Goal: Book appointment/travel/reservation

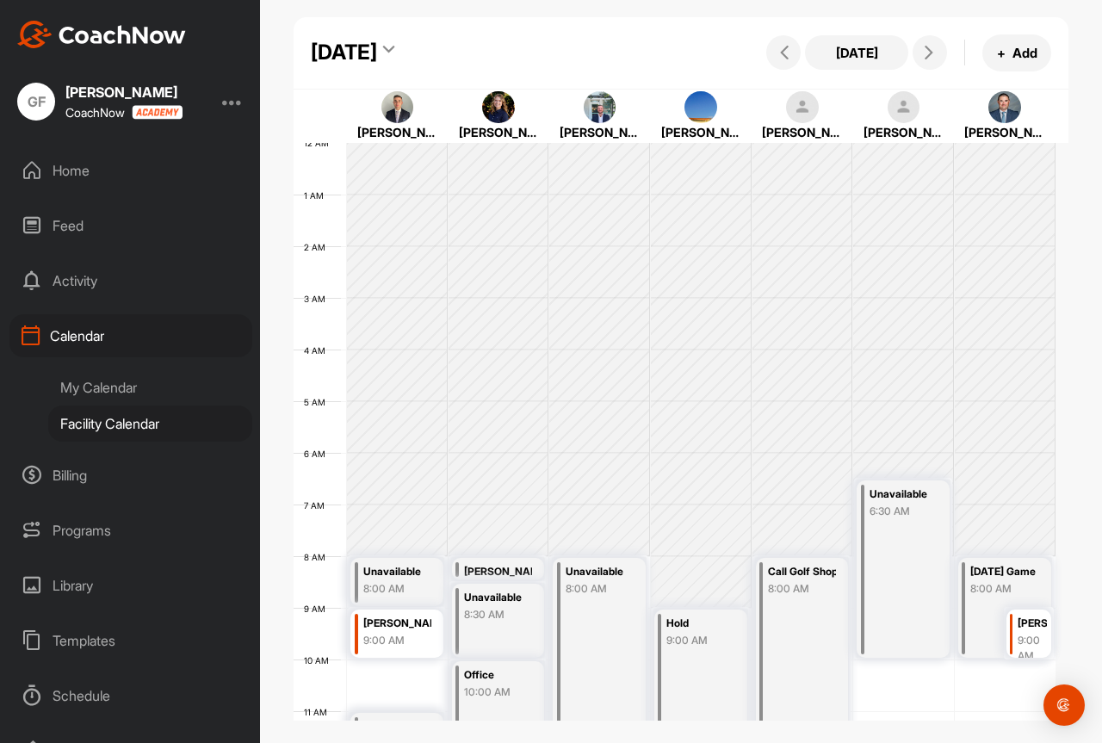
scroll to position [384, 0]
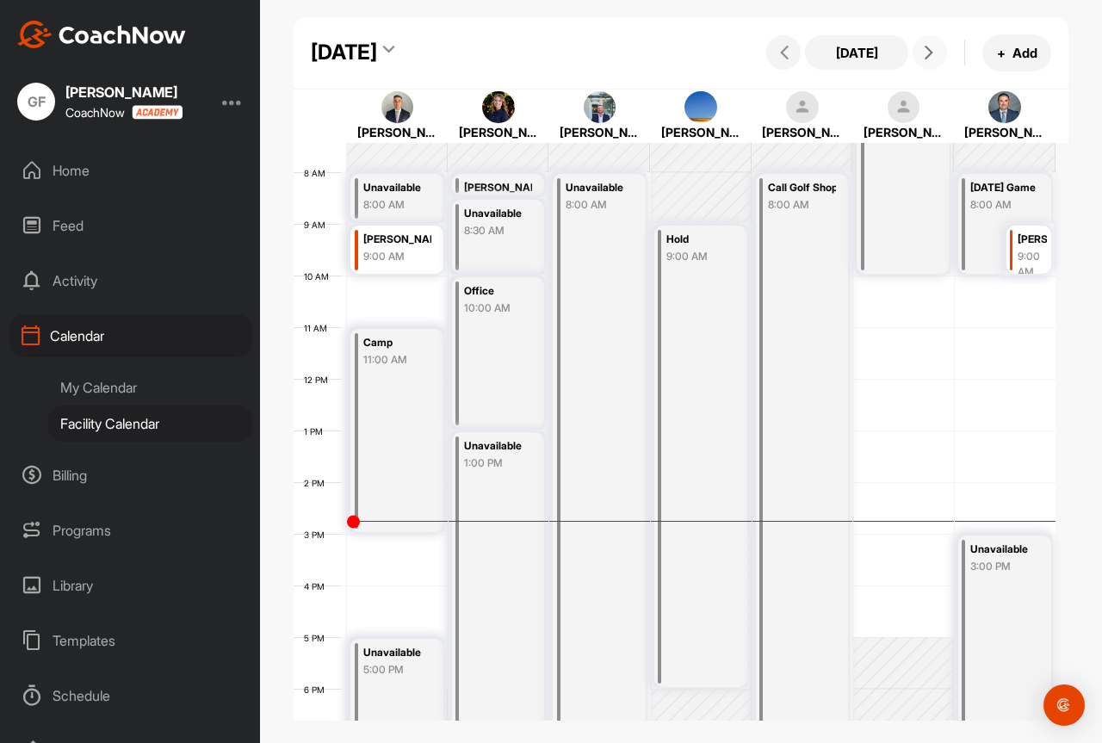
click at [924, 58] on icon at bounding box center [929, 53] width 14 height 14
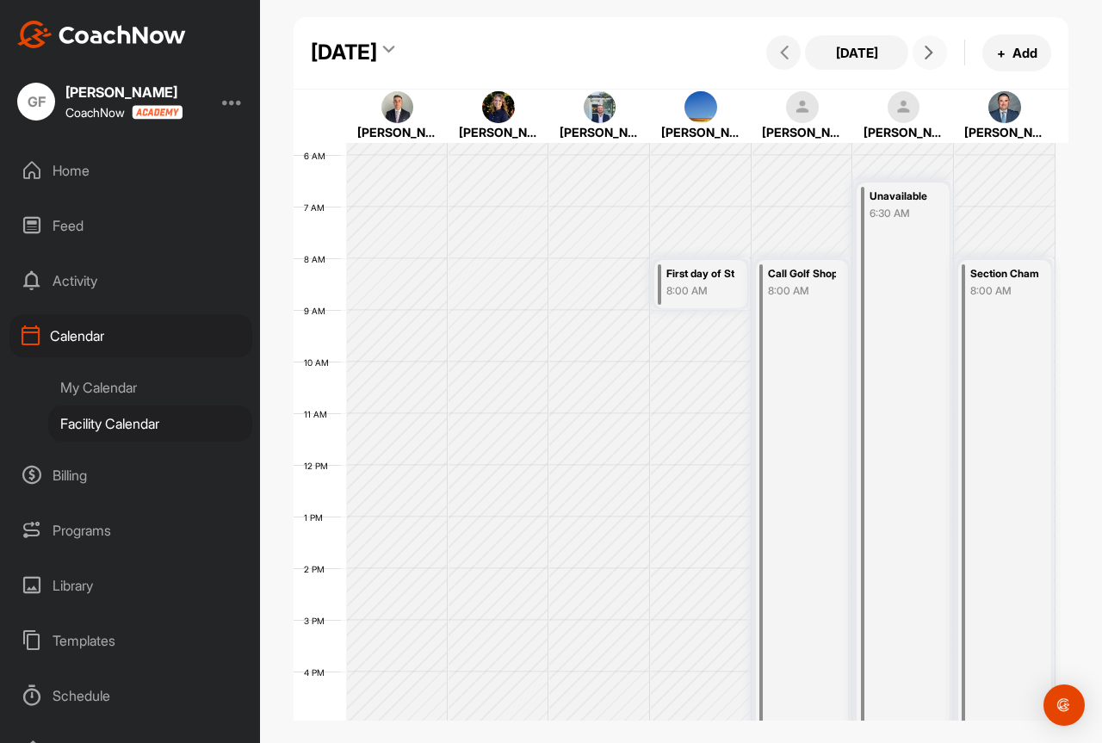
click at [929, 46] on icon at bounding box center [929, 53] width 14 height 14
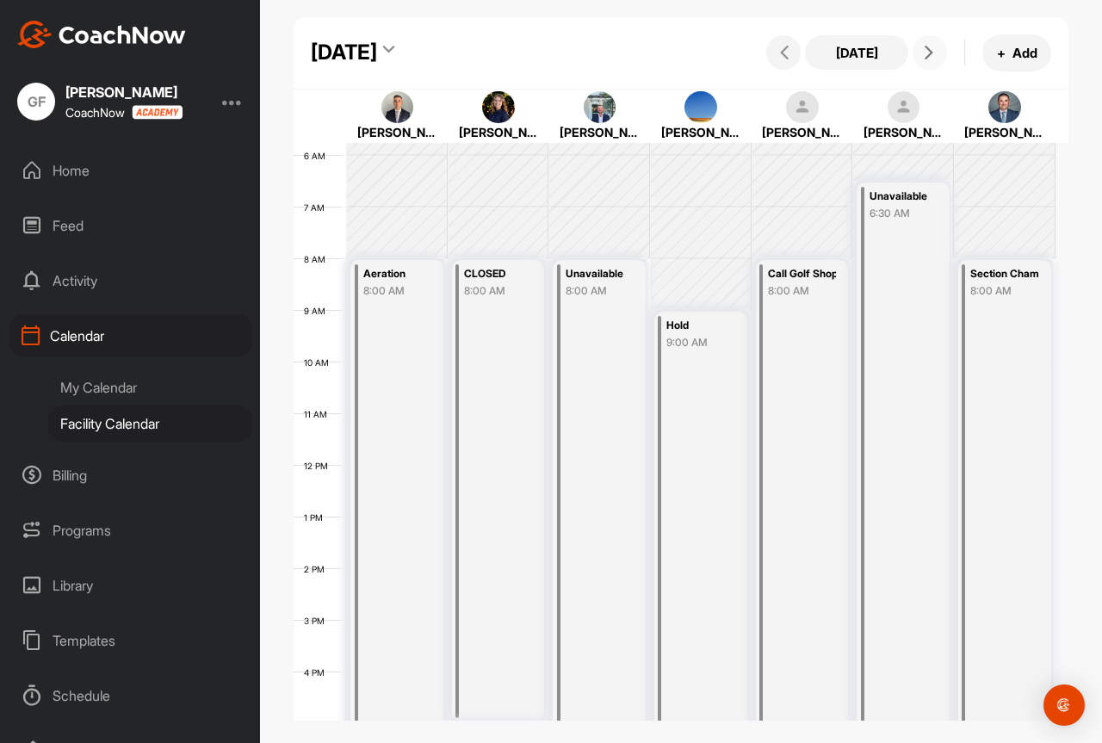
click at [929, 52] on icon at bounding box center [929, 53] width 14 height 14
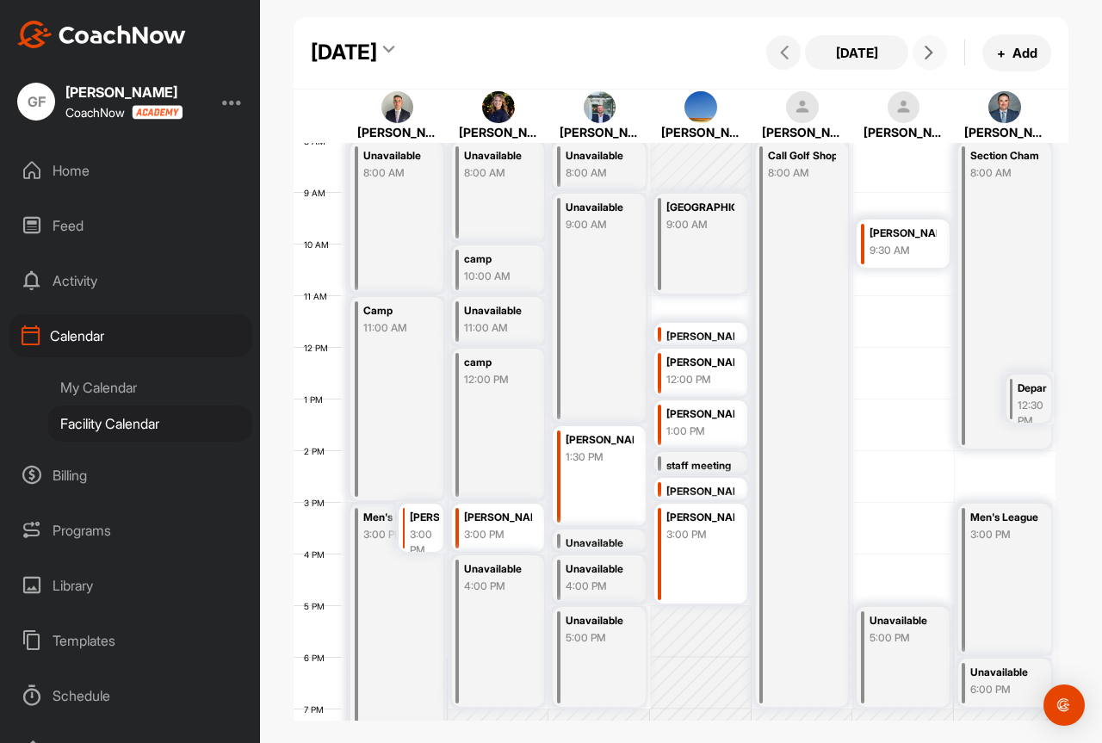
scroll to position [470, 0]
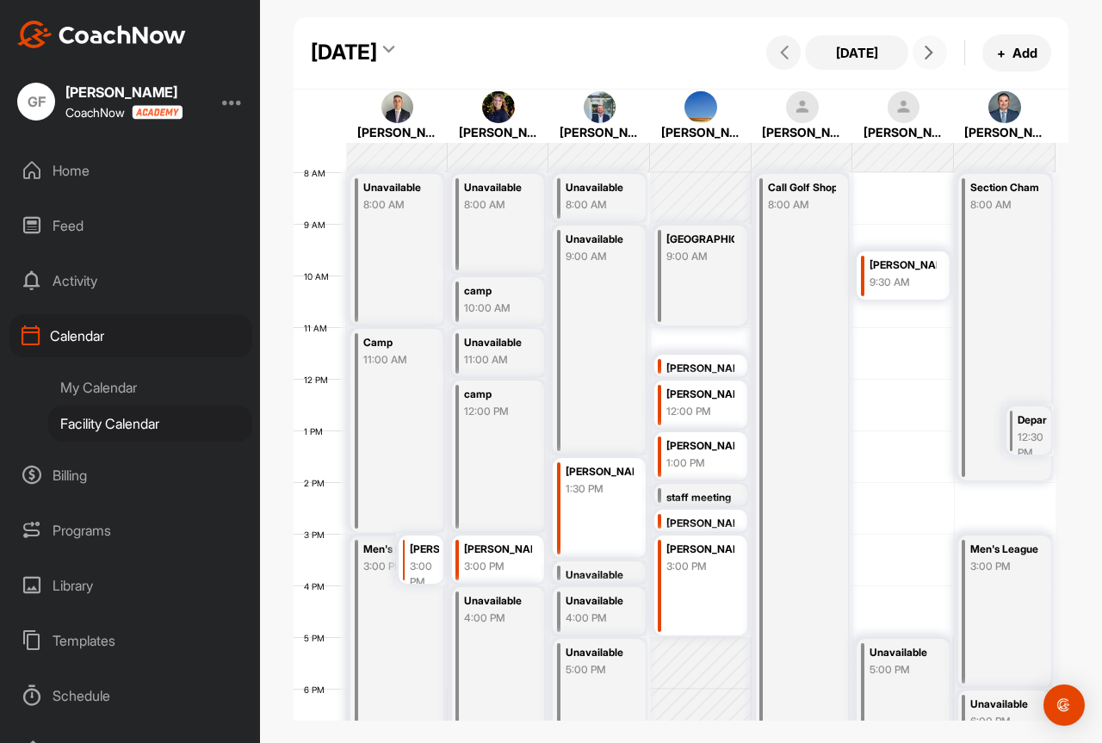
click at [919, 56] on span at bounding box center [929, 53] width 21 height 14
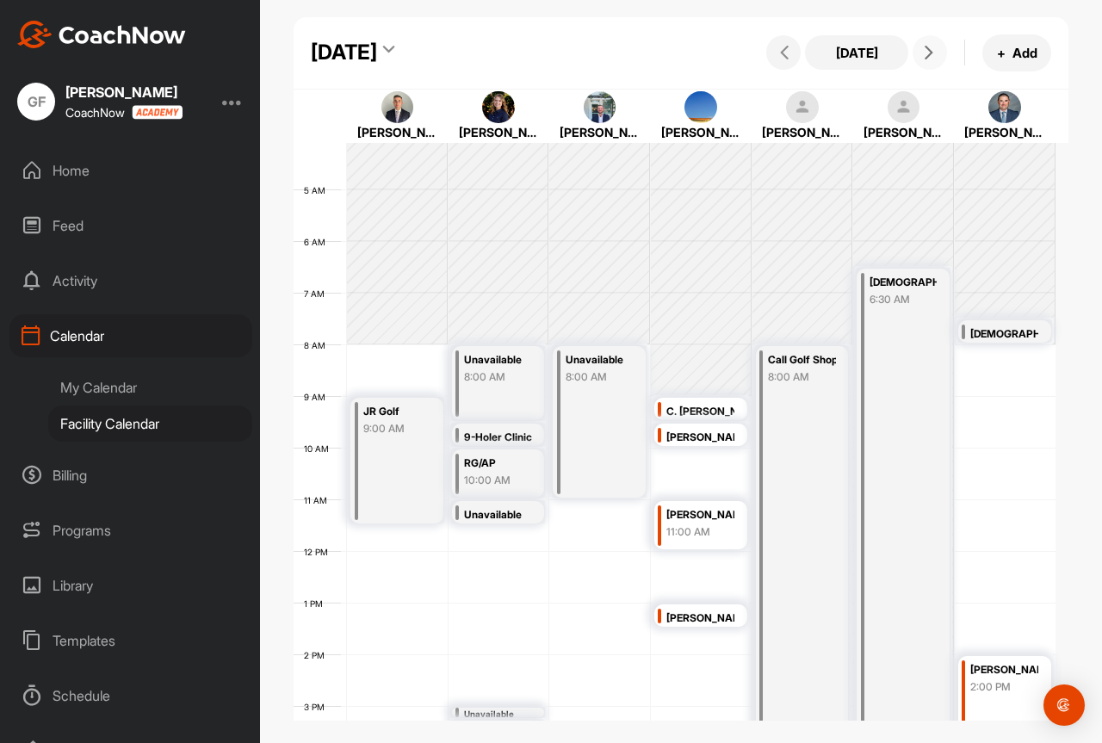
scroll to position [384, 0]
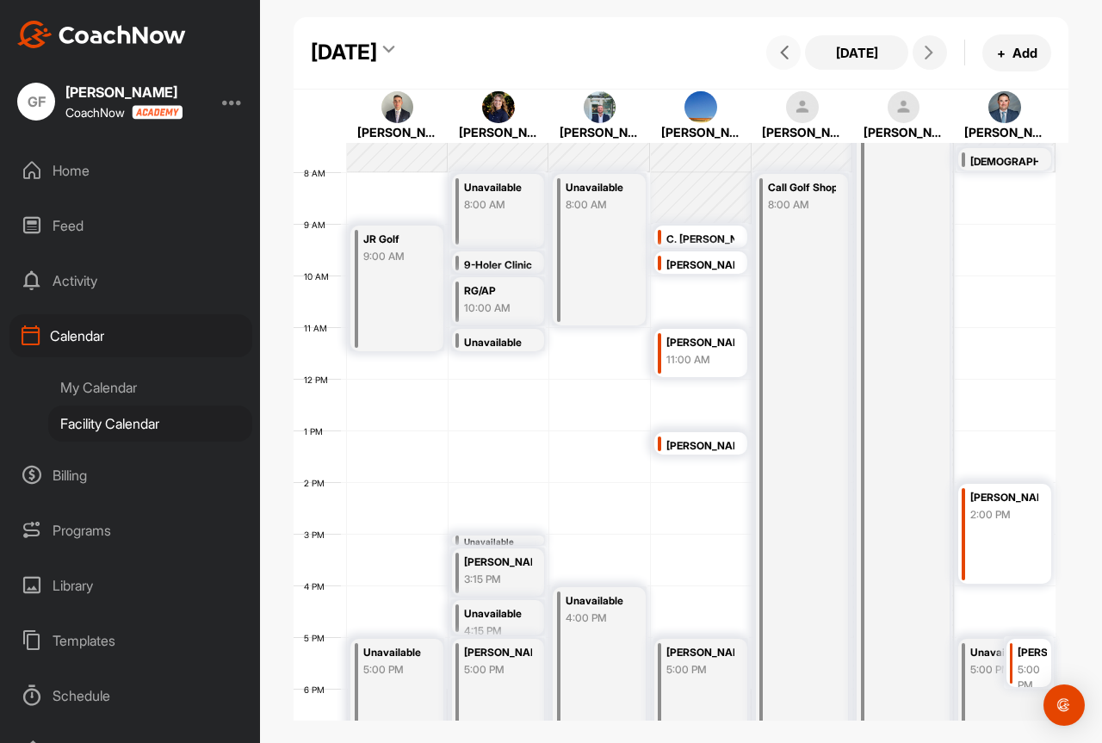
click at [794, 53] on button at bounding box center [783, 52] width 34 height 34
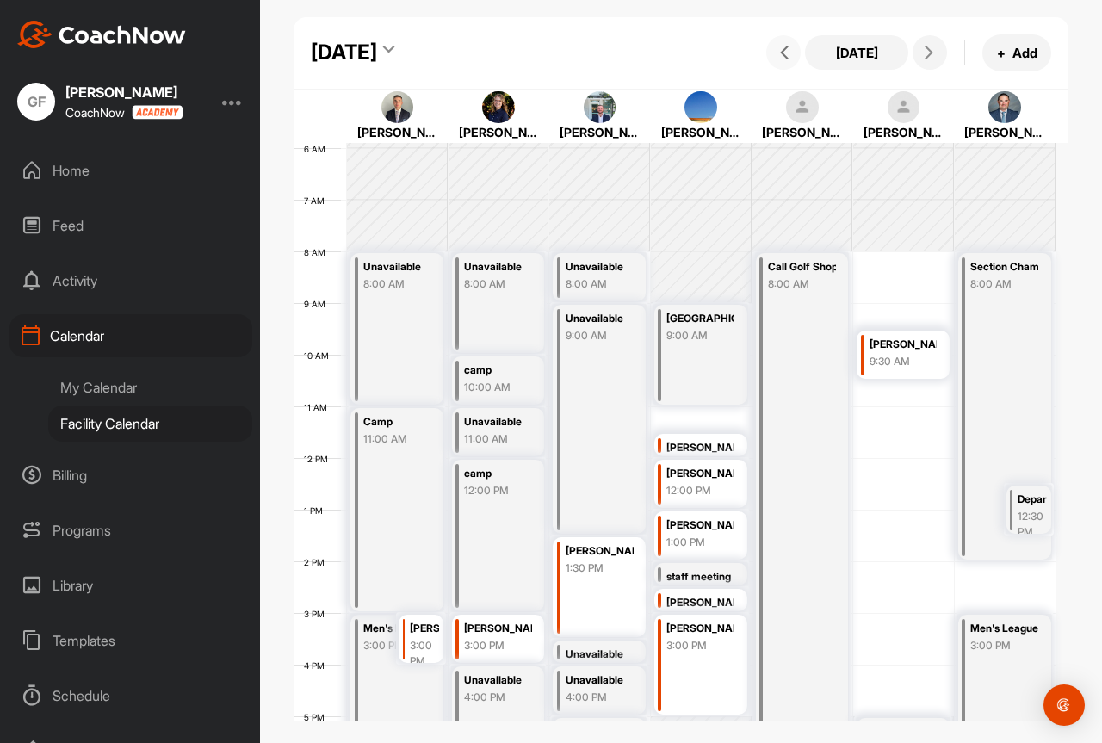
scroll to position [298, 0]
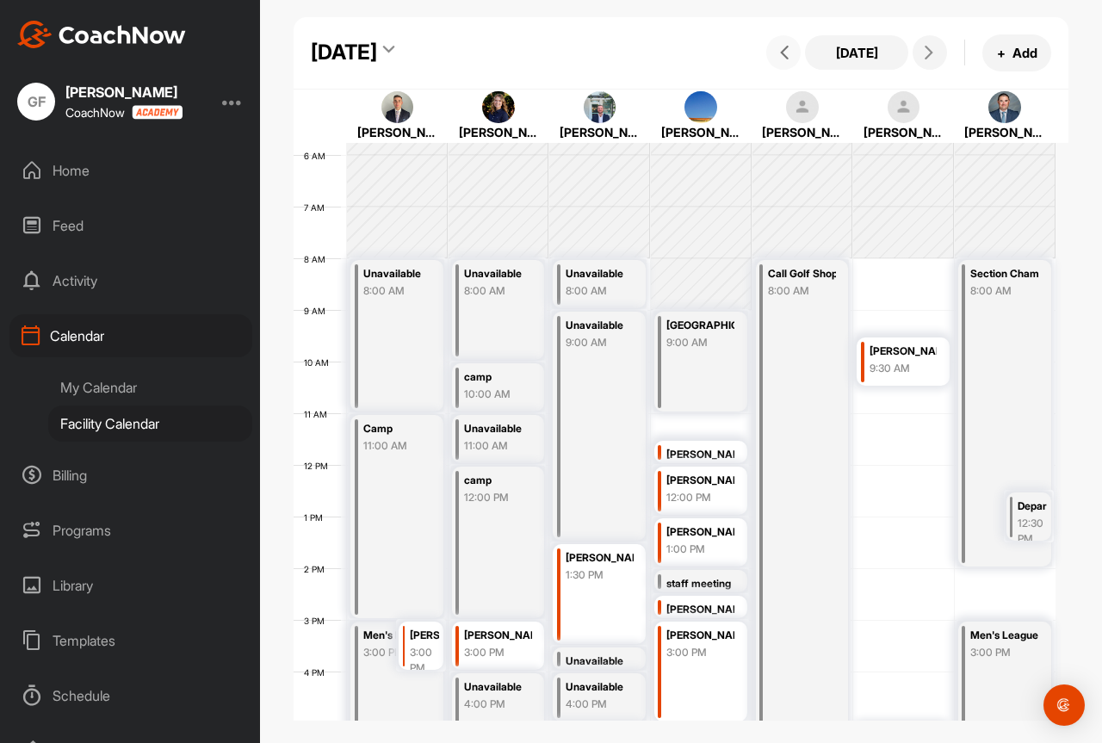
click at [720, 424] on div "12 AM 1 AM 2 AM 3 AM 4 AM 5 AM 6 AM 7 AM 8 AM 9 AM 10 AM 11 AM 12 PM 1 PM 2 PM …" at bounding box center [674, 464] width 762 height 1239
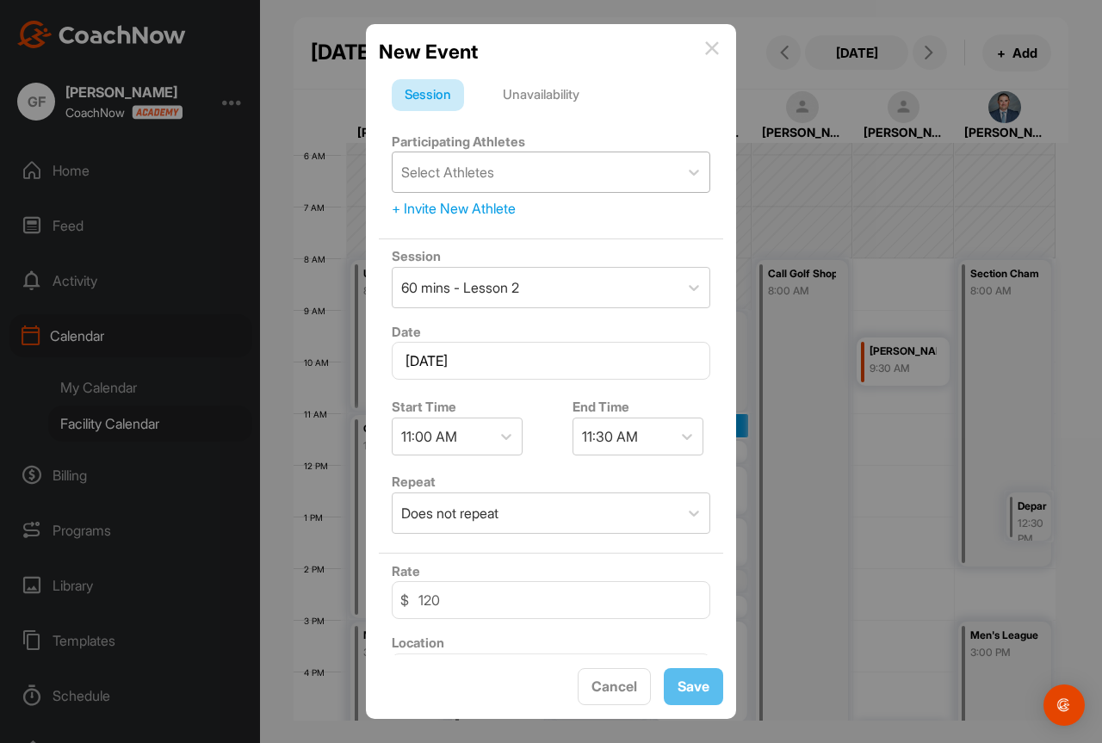
click at [631, 170] on div "Select Athletes" at bounding box center [535, 172] width 286 height 40
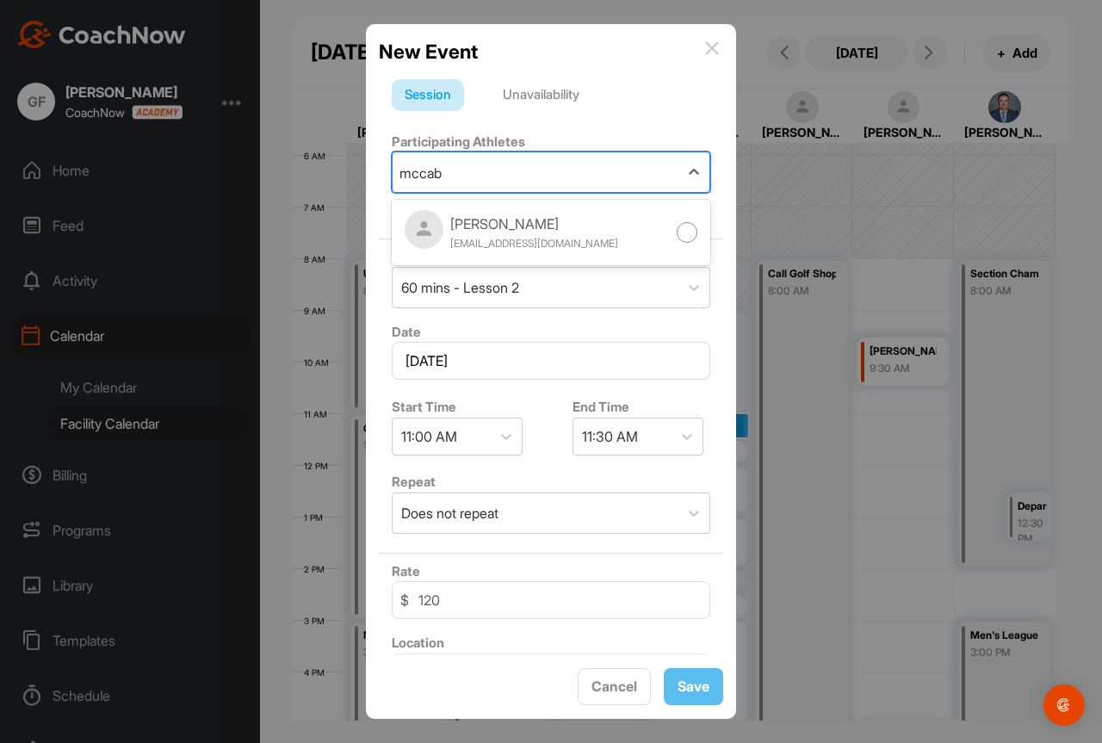
type input "[PERSON_NAME]"
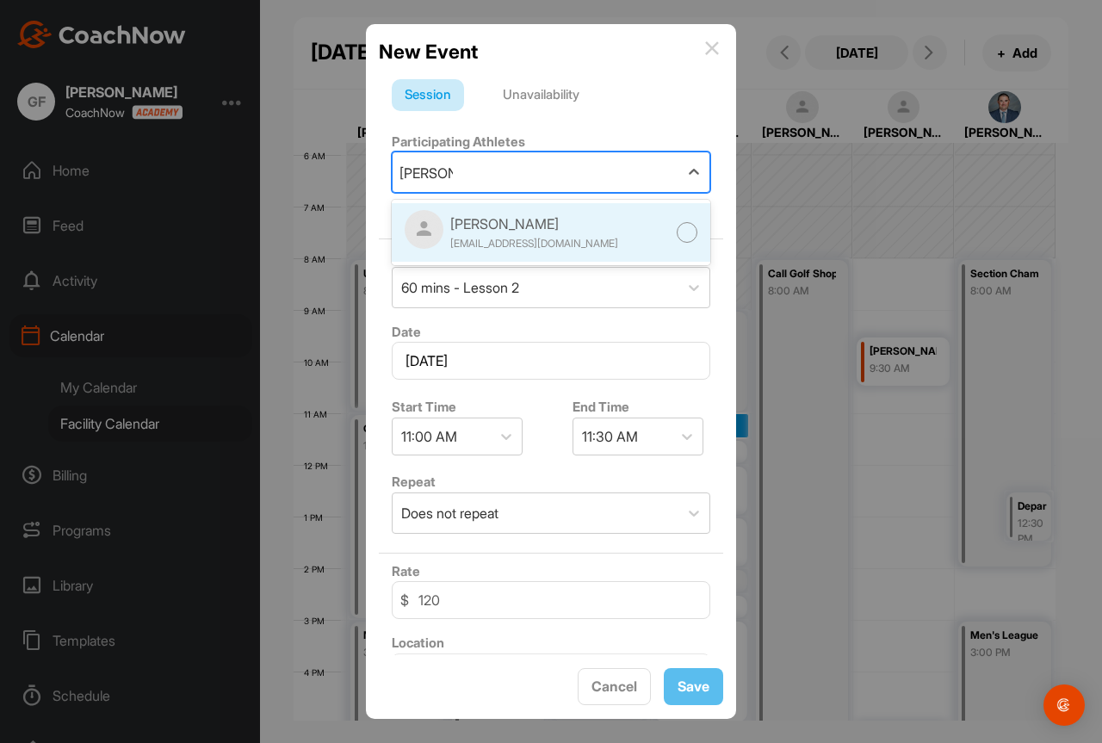
click at [676, 234] on div at bounding box center [687, 233] width 22 height 22
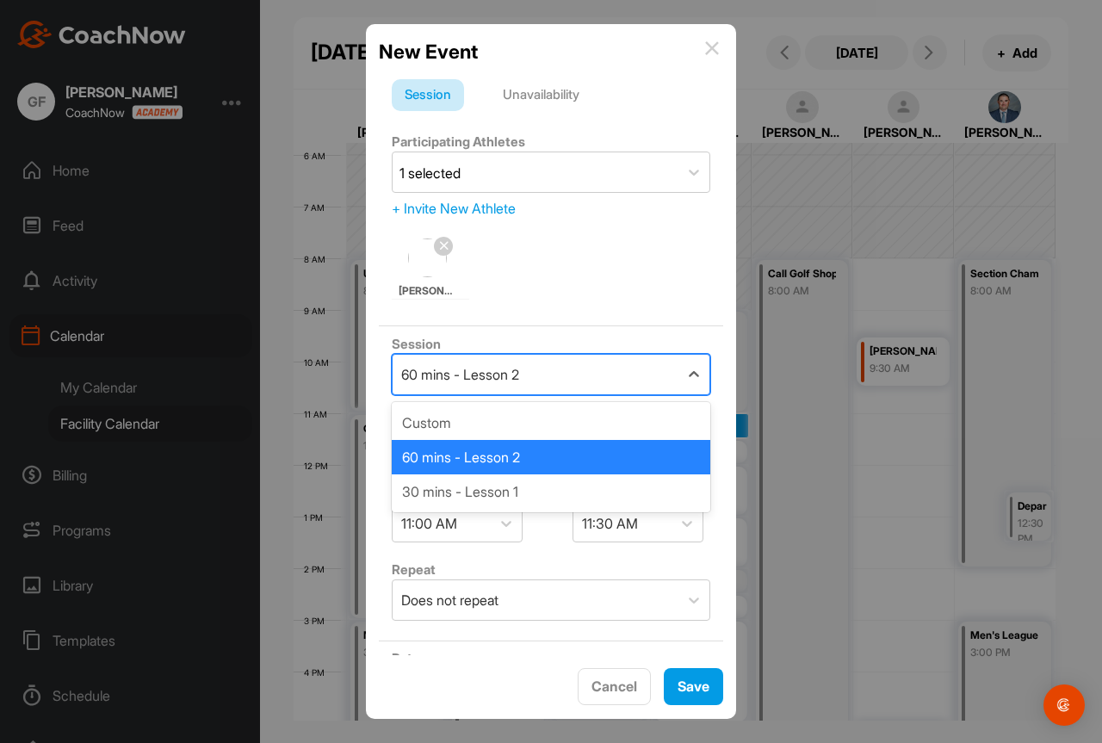
click at [577, 367] on div "60 mins - Lesson 2" at bounding box center [535, 375] width 286 height 40
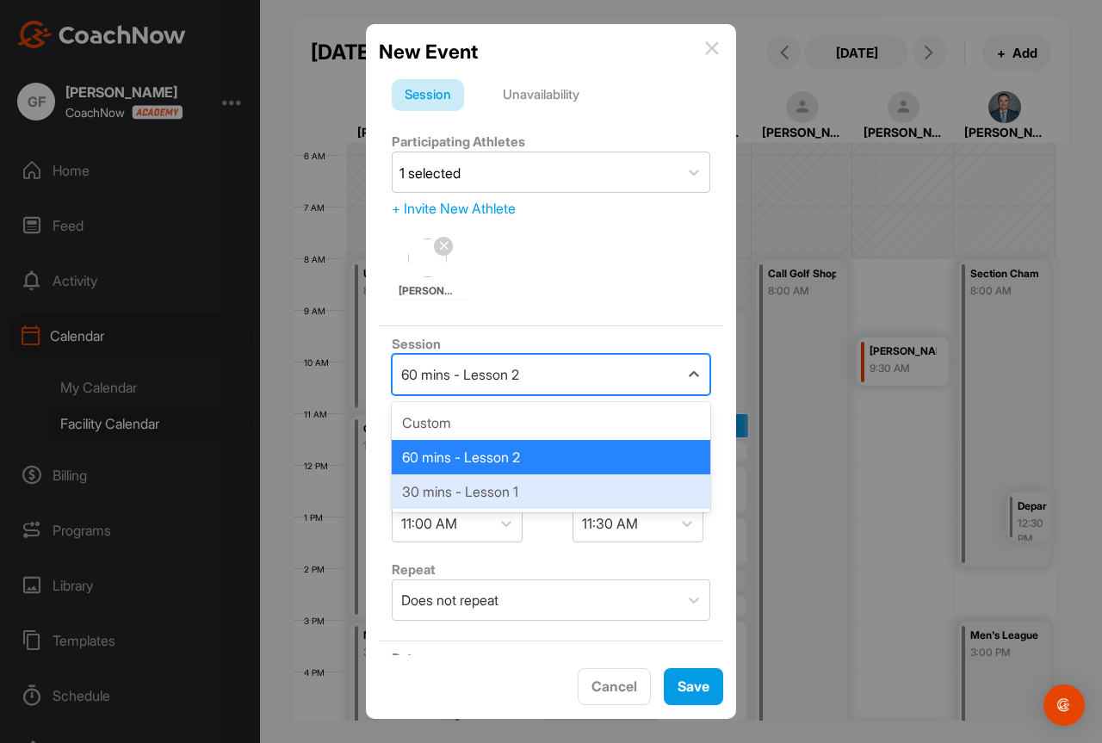
click at [612, 495] on div "30 mins - Lesson 1" at bounding box center [551, 491] width 318 height 34
type input "60"
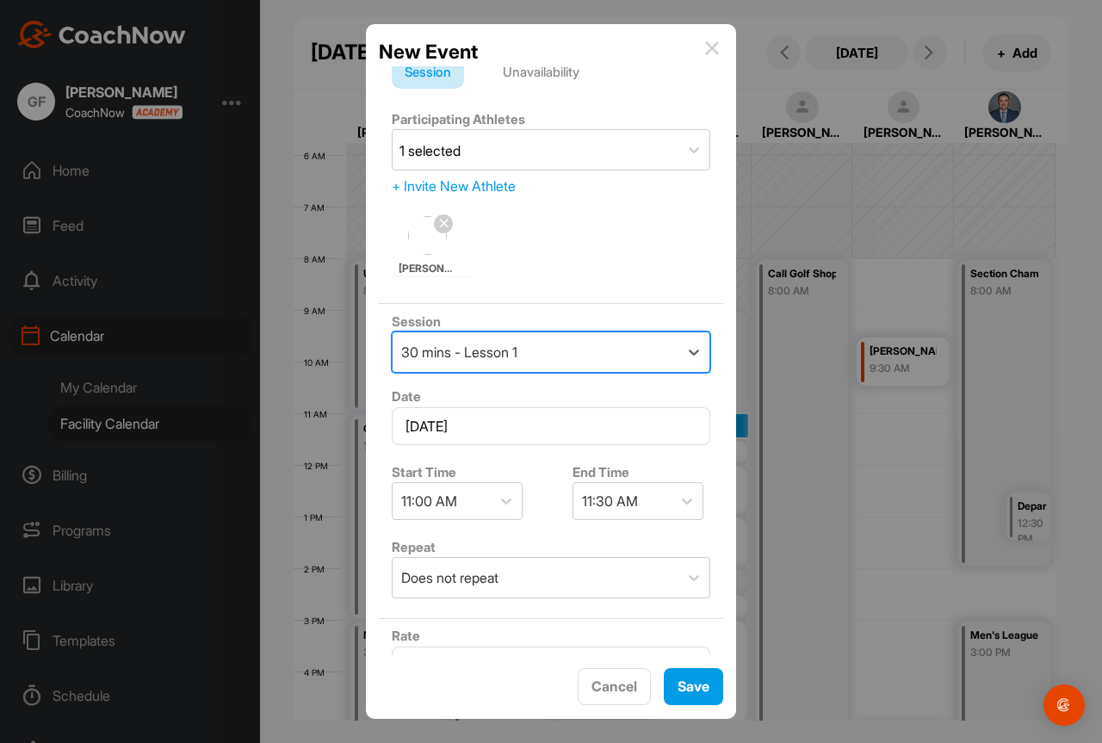
scroll to position [0, 0]
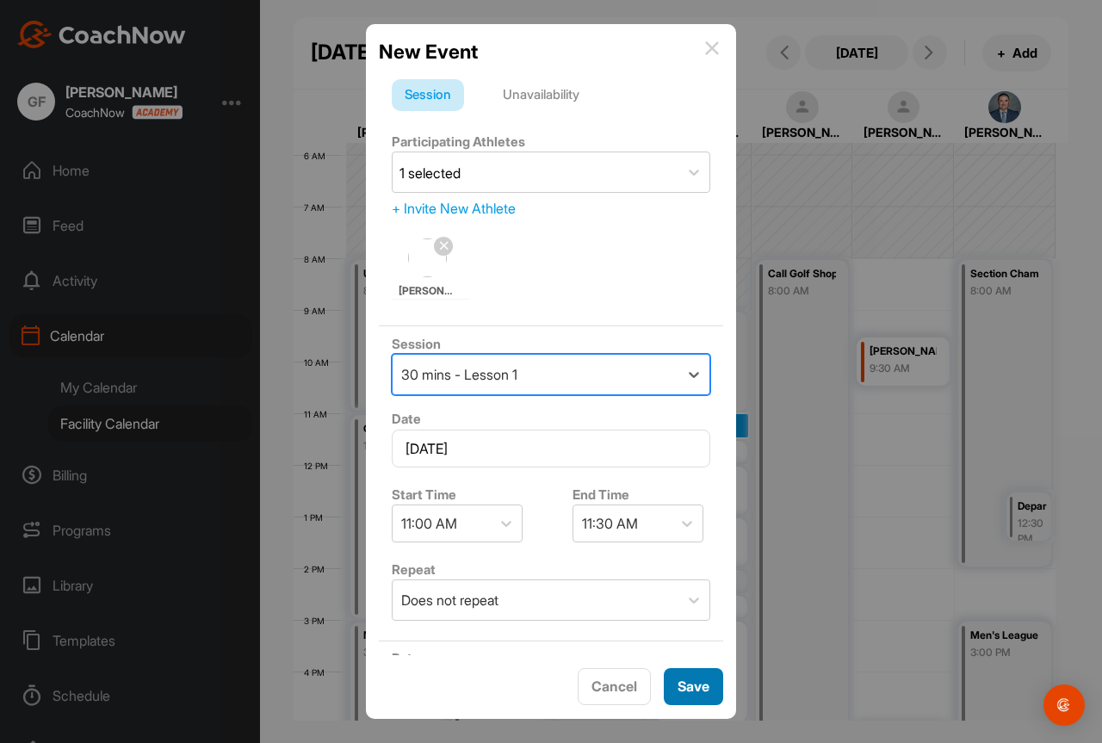
click at [683, 678] on button "Save" at bounding box center [693, 686] width 59 height 37
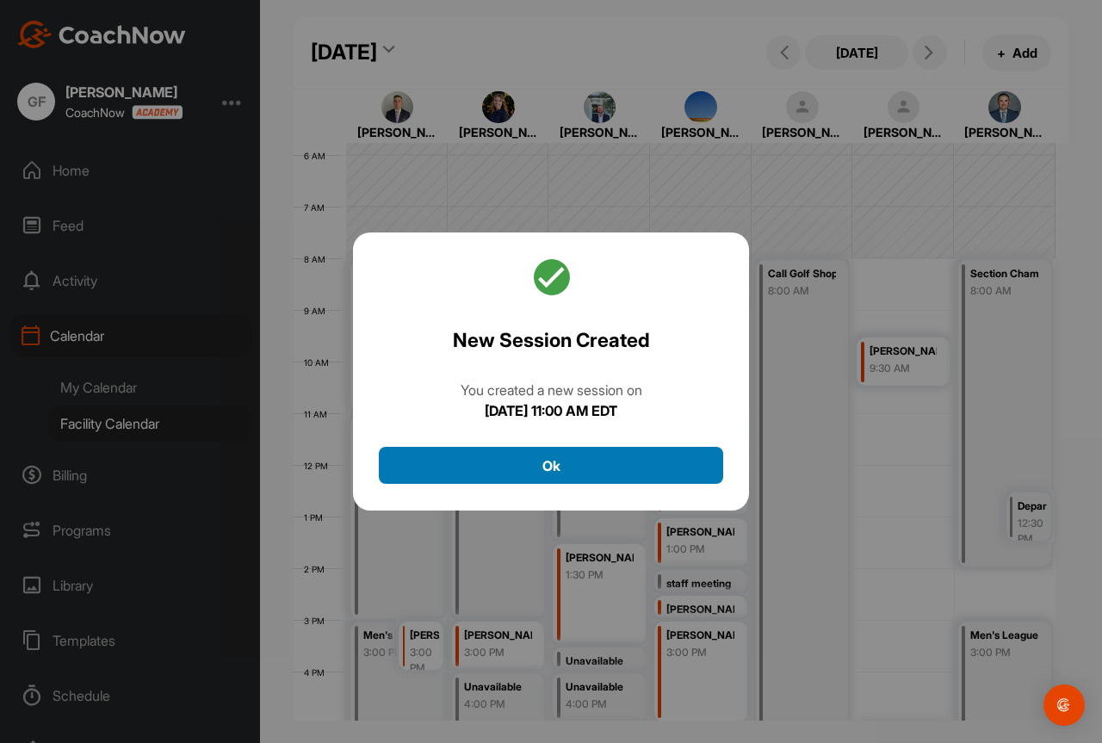
click at [631, 464] on button "Ok" at bounding box center [551, 465] width 344 height 37
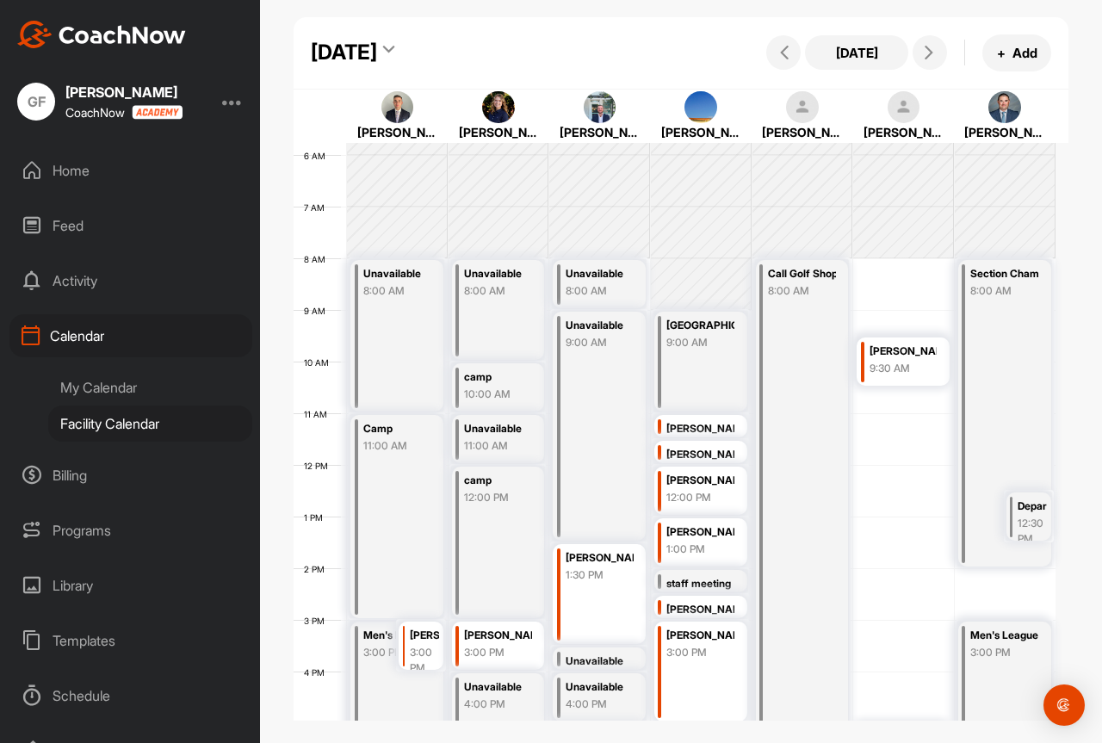
click at [700, 430] on div "[PERSON_NAME]" at bounding box center [700, 429] width 68 height 20
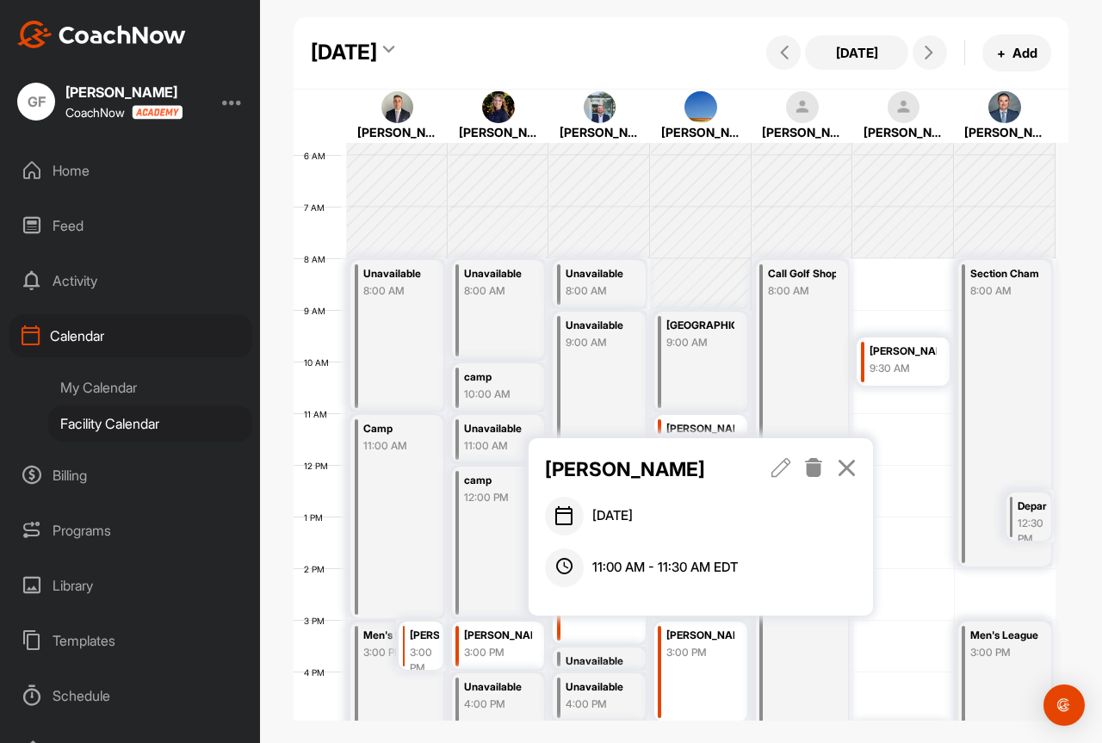
click at [844, 469] on icon at bounding box center [847, 467] width 20 height 19
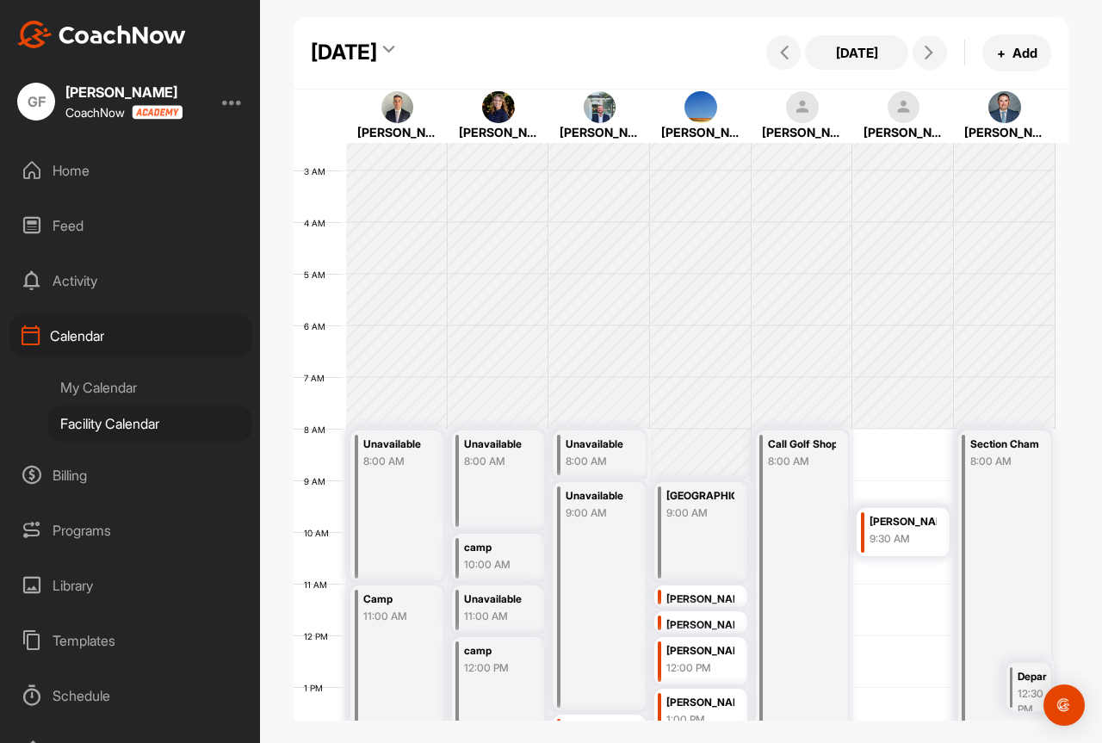
scroll to position [344, 0]
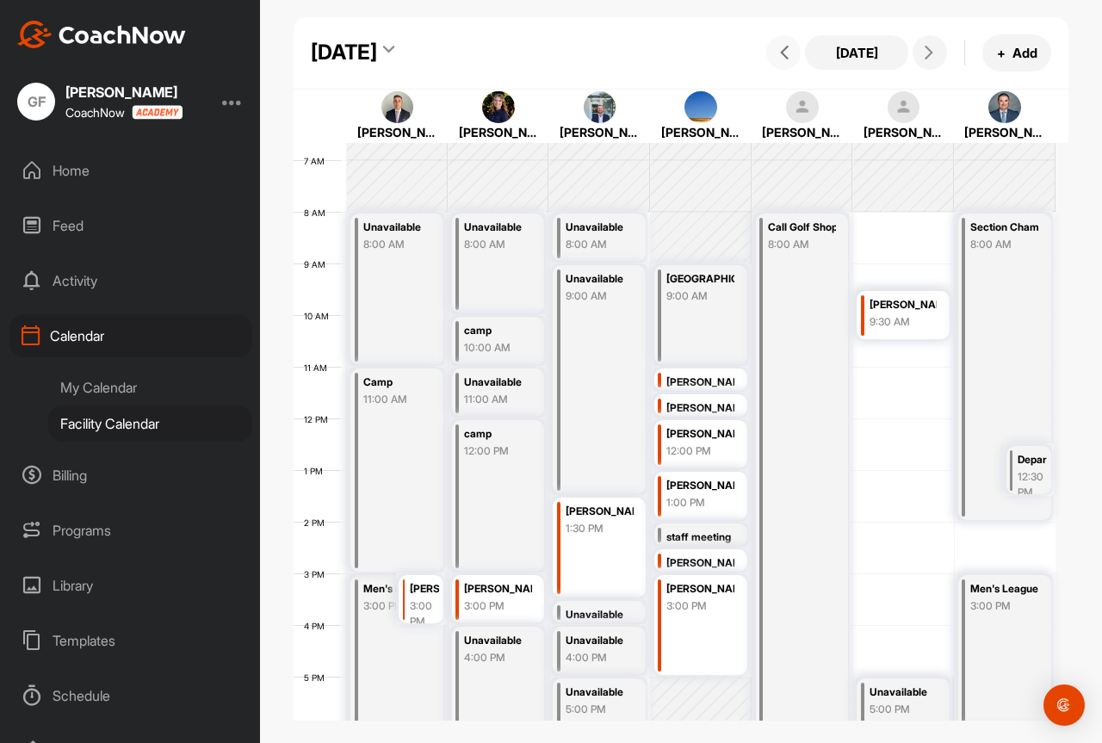
click at [787, 57] on icon at bounding box center [784, 53] width 14 height 14
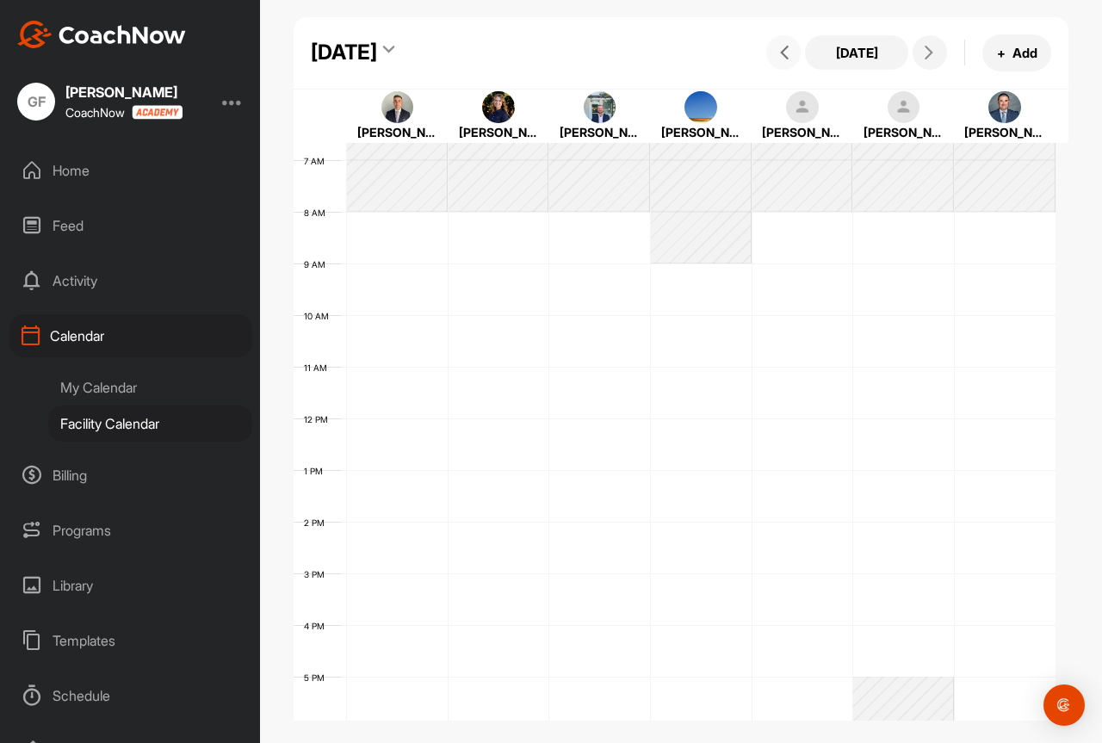
scroll to position [298, 0]
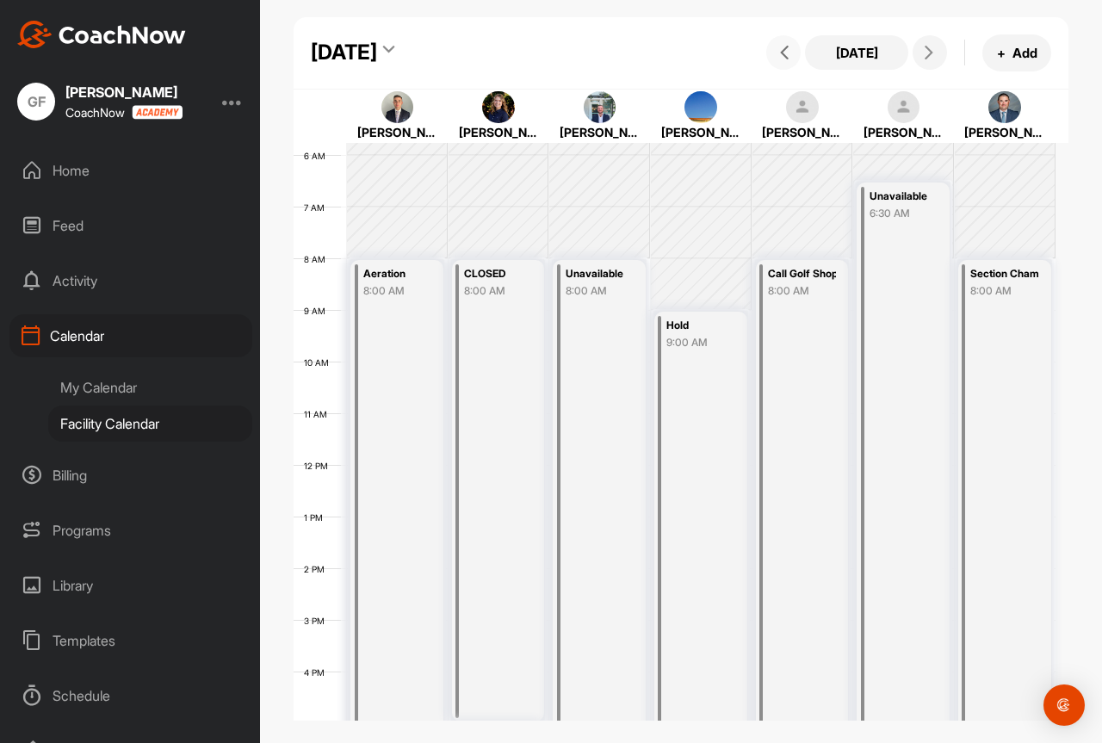
click at [787, 57] on icon at bounding box center [784, 53] width 14 height 14
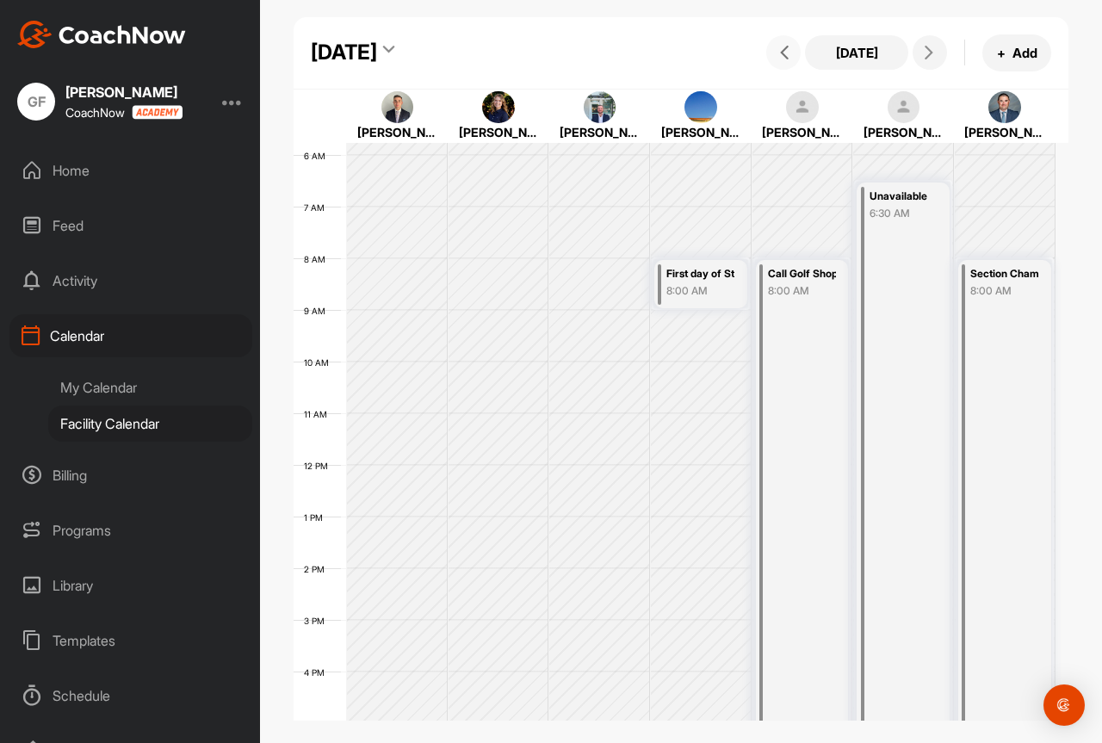
click at [787, 57] on icon at bounding box center [784, 53] width 14 height 14
